Goal: Task Accomplishment & Management: Manage account settings

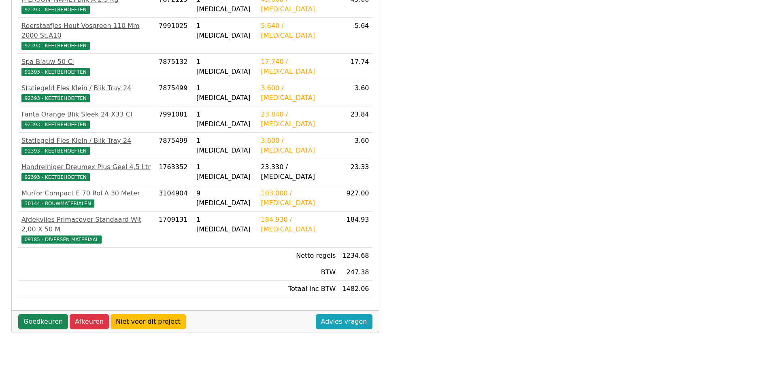
scroll to position [202, 0]
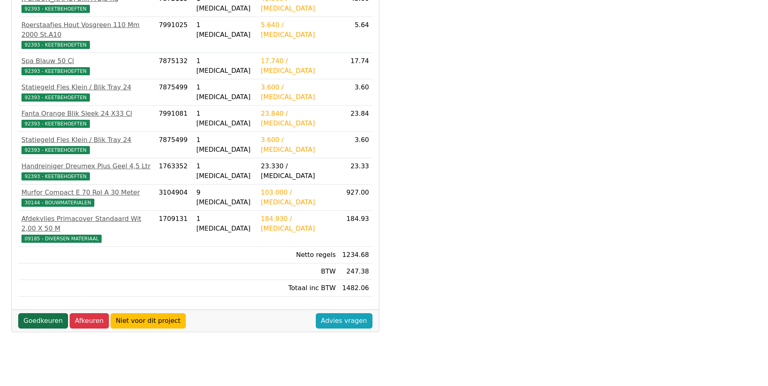
click at [48, 313] on link "Goedkeuren" at bounding box center [43, 320] width 50 height 15
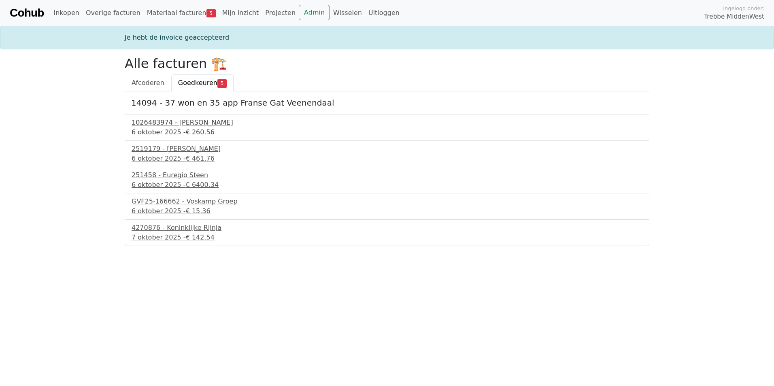
click at [181, 122] on div "1026483974 - [PERSON_NAME]" at bounding box center [387, 123] width 511 height 10
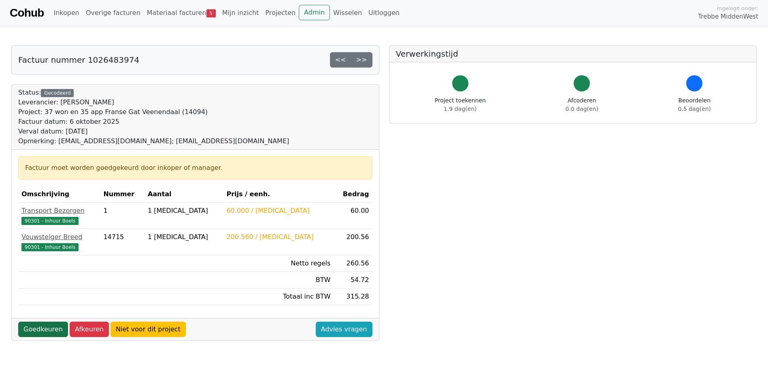
click at [39, 326] on link "Goedkeuren" at bounding box center [43, 329] width 50 height 15
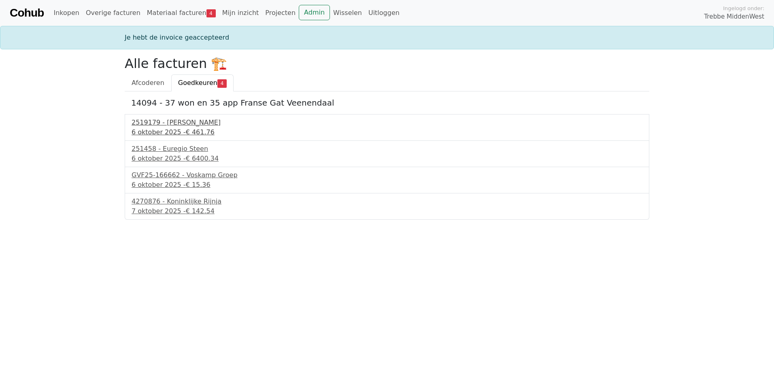
click at [179, 128] on div "6 oktober 2025 - € 461.76" at bounding box center [387, 133] width 511 height 10
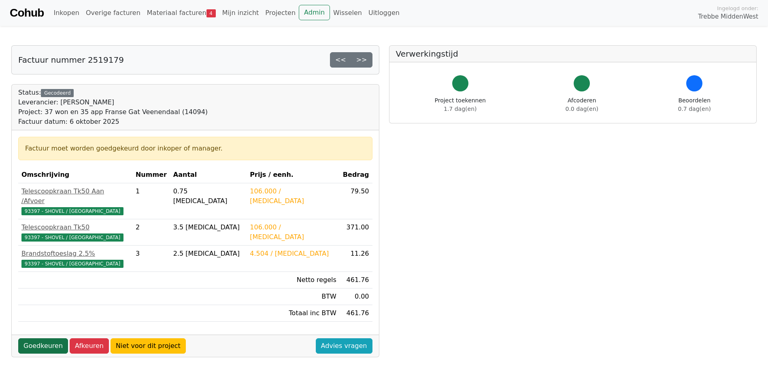
click at [31, 338] on link "Goedkeuren" at bounding box center [43, 345] width 50 height 15
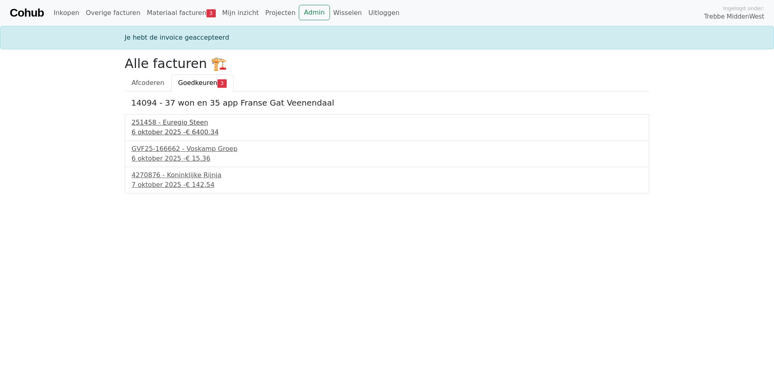
click at [200, 129] on span "€ 6400.34" at bounding box center [202, 132] width 33 height 8
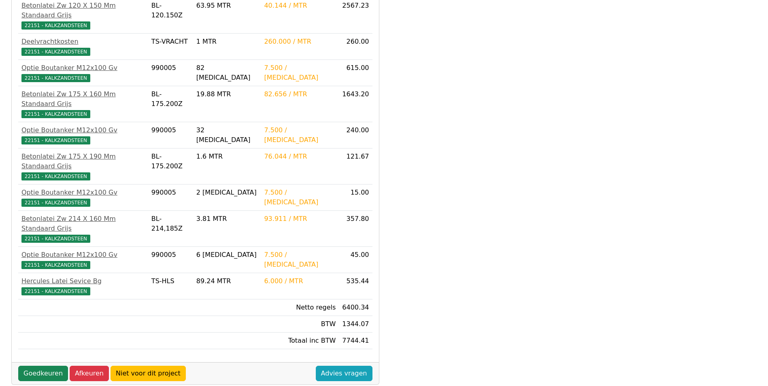
scroll to position [243, 0]
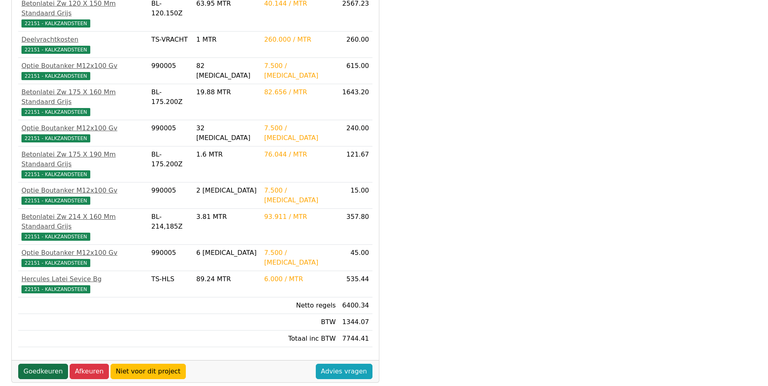
click at [49, 364] on link "Goedkeuren" at bounding box center [43, 371] width 50 height 15
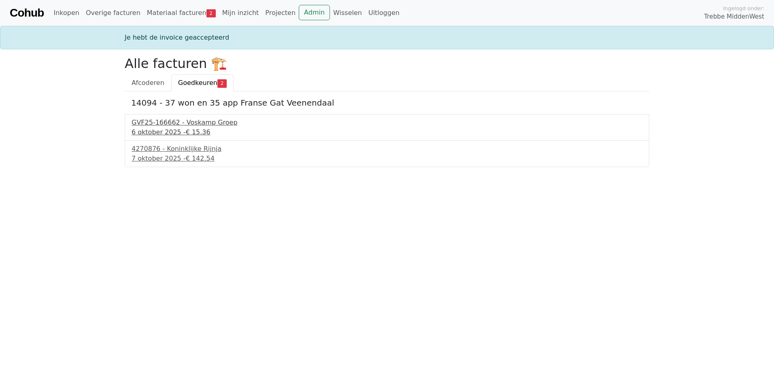
click at [192, 126] on div "GVF25-166662 - Voskamp Groep" at bounding box center [387, 123] width 511 height 10
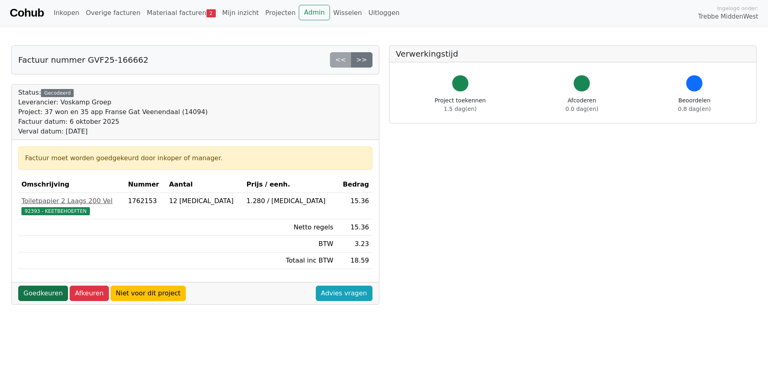
click at [47, 289] on link "Goedkeuren" at bounding box center [43, 293] width 50 height 15
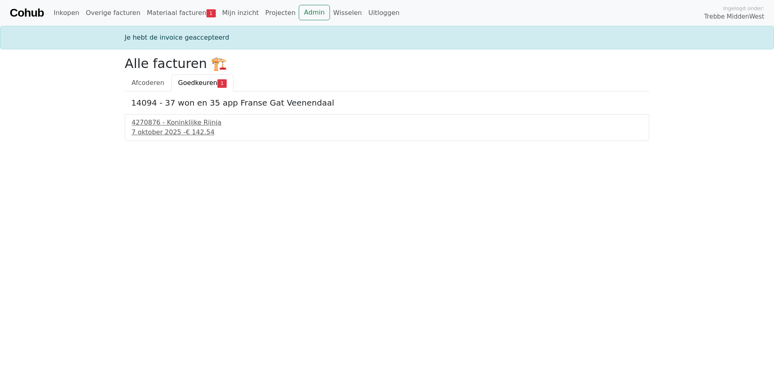
click at [151, 117] on div "4270876 - Koninklijke Rijnja 7 oktober 2025 - € 142.54" at bounding box center [387, 127] width 525 height 27
click at [194, 120] on div "4270876 - Koninklijke Rijnja" at bounding box center [387, 123] width 511 height 10
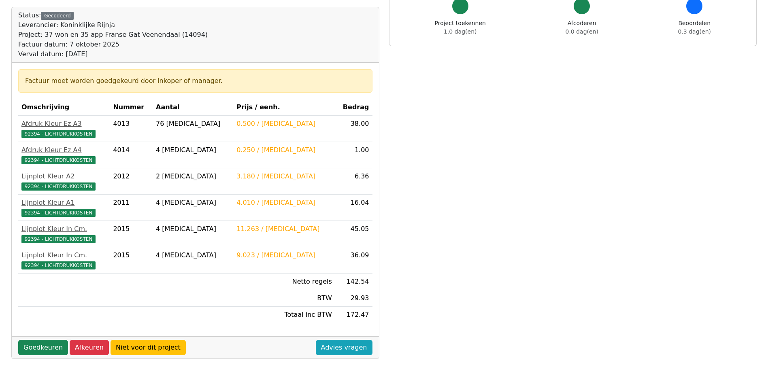
scroll to position [202, 0]
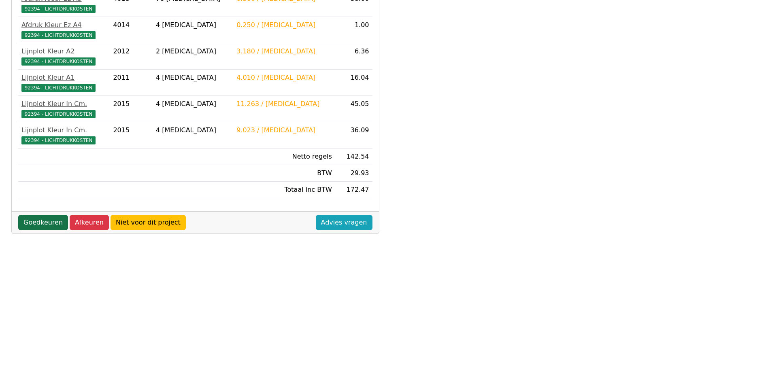
click at [43, 221] on link "Goedkeuren" at bounding box center [43, 222] width 50 height 15
